Goal: Task Accomplishment & Management: Use online tool/utility

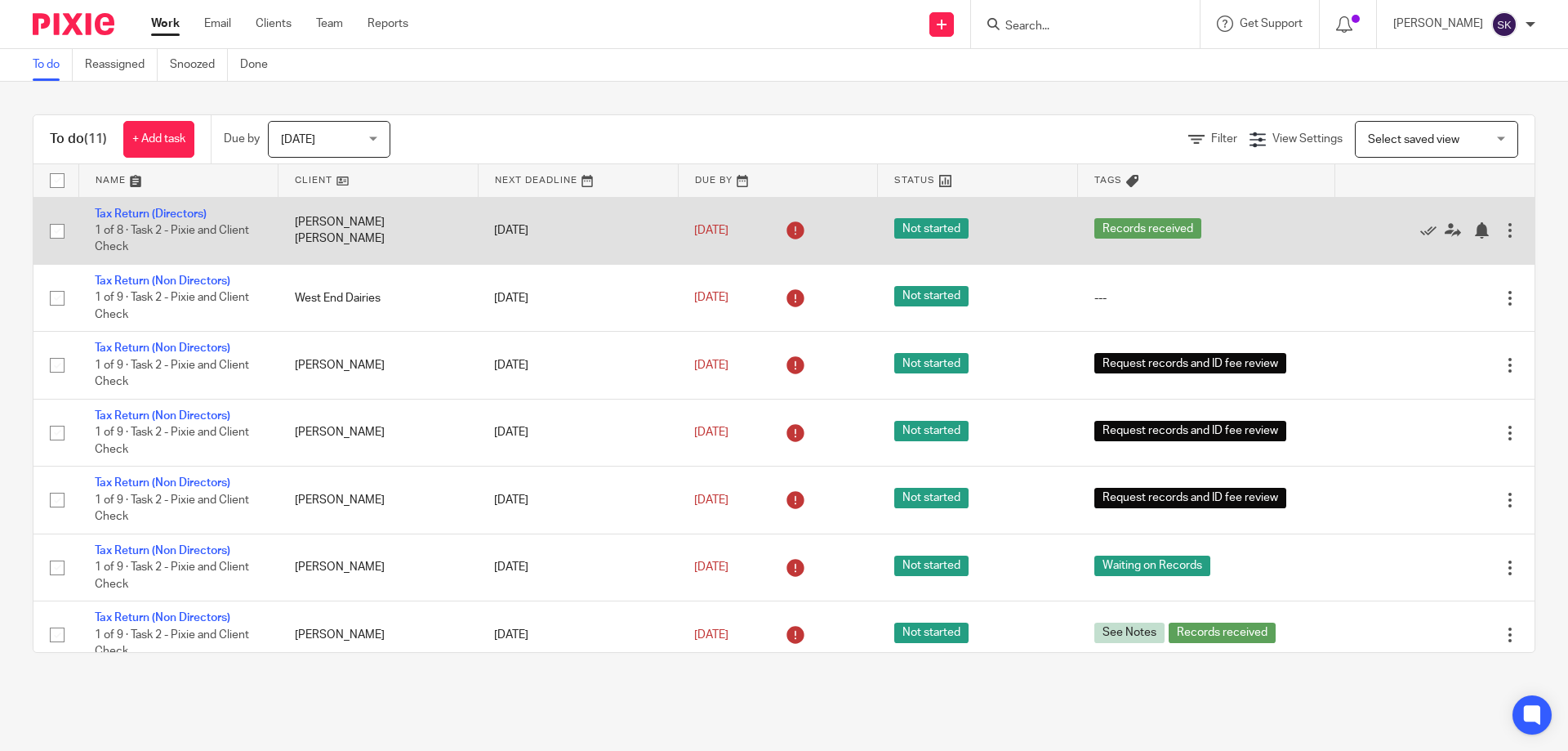
click at [374, 231] on td "[PERSON_NAME] [PERSON_NAME]" at bounding box center [379, 230] width 201 height 66
click at [174, 215] on link "Tax Return (Directors)" at bounding box center [151, 214] width 112 height 12
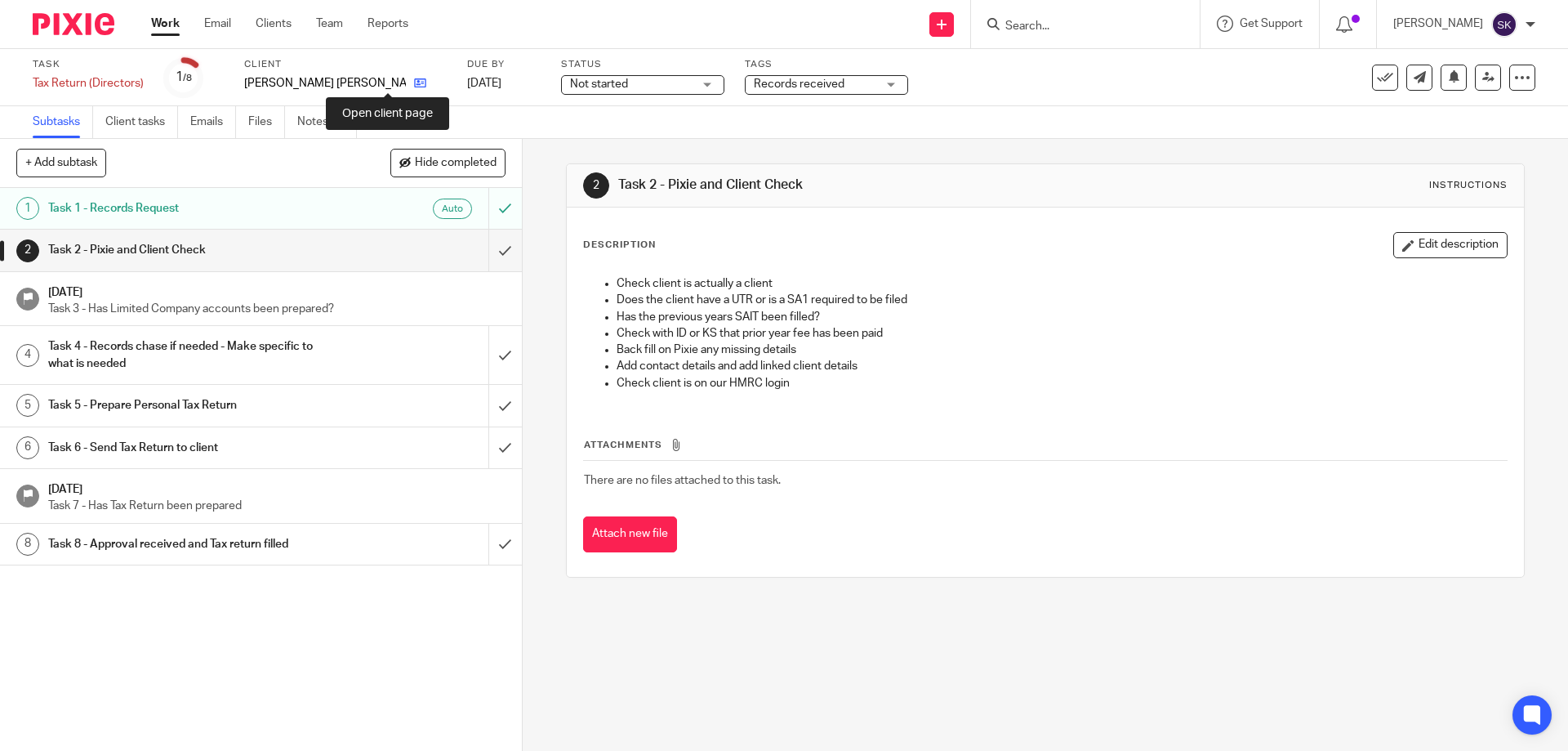
click at [414, 82] on icon at bounding box center [420, 83] width 13 height 13
